Goal: Use online tool/utility: Utilize a website feature to perform a specific function

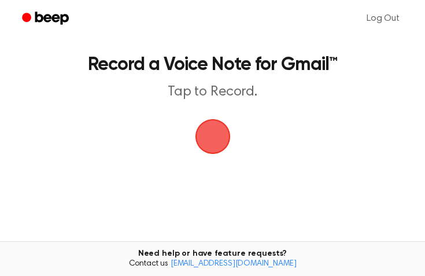
click at [219, 136] on span "button" at bounding box center [213, 136] width 32 height 32
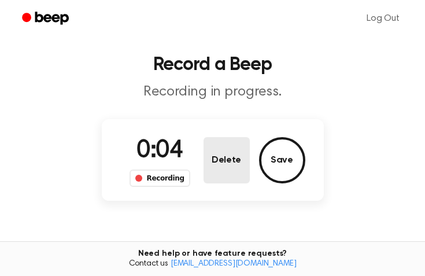
click at [223, 160] on button "Delete" at bounding box center [226, 160] width 46 height 46
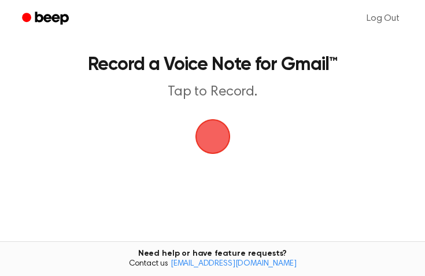
click at [209, 143] on span "button" at bounding box center [212, 136] width 45 height 45
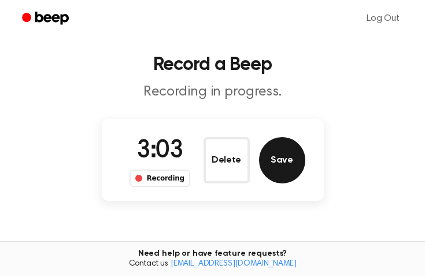
click at [284, 160] on button "Save" at bounding box center [282, 160] width 46 height 46
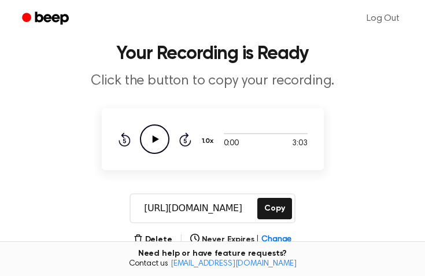
scroll to position [14, 0]
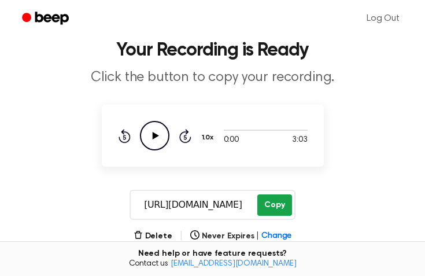
click at [276, 201] on button "Copy" at bounding box center [274, 204] width 34 height 21
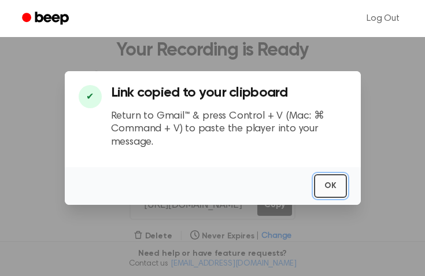
click at [336, 186] on button "OK" at bounding box center [330, 186] width 33 height 24
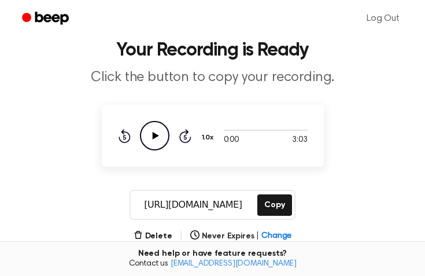
click at [154, 136] on icon at bounding box center [155, 136] width 6 height 8
click at [154, 136] on icon "Pause Audio" at bounding box center [154, 135] width 29 height 29
